Goal: Task Accomplishment & Management: Use online tool/utility

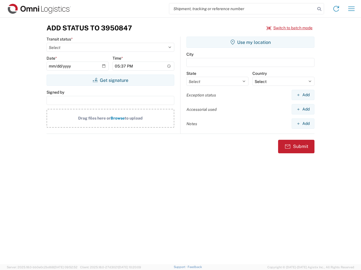
click at [242, 9] on input "search" at bounding box center [242, 8] width 146 height 11
click at [319, 9] on icon at bounding box center [319, 9] width 8 height 8
click at [336, 9] on icon at bounding box center [335, 8] width 9 height 9
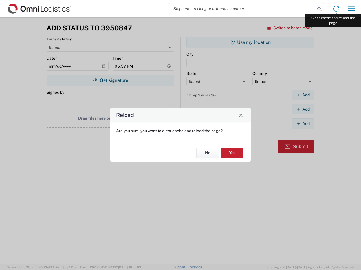
click at [351, 9] on div "Reload Are you sure, you want to clear cache and reload the page? No Yes" at bounding box center [180, 135] width 361 height 270
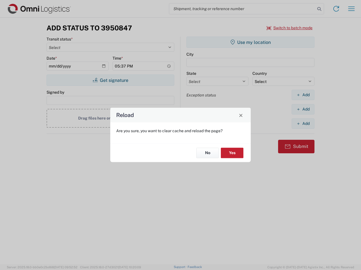
click at [289, 28] on div "Reload Are you sure, you want to clear cache and reload the page? No Yes" at bounding box center [180, 135] width 361 height 270
click at [110, 80] on div "Reload Are you sure, you want to clear cache and reload the page? No Yes" at bounding box center [180, 135] width 361 height 270
click at [250, 42] on div "Reload Are you sure, you want to clear cache and reload the page? No Yes" at bounding box center [180, 135] width 361 height 270
click at [303, 95] on div "Reload Are you sure, you want to clear cache and reload the page? No Yes" at bounding box center [180, 135] width 361 height 270
click at [303, 109] on div "Reload Are you sure, you want to clear cache and reload the page? No Yes" at bounding box center [180, 135] width 361 height 270
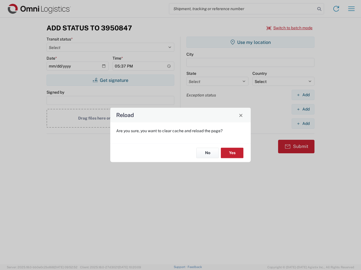
click at [303, 124] on div "Reload Are you sure, you want to clear cache and reload the page? No Yes" at bounding box center [180, 135] width 361 height 270
